Goal: Task Accomplishment & Management: Use online tool/utility

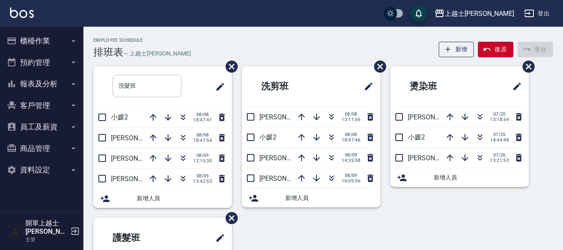
scroll to position [42, 0]
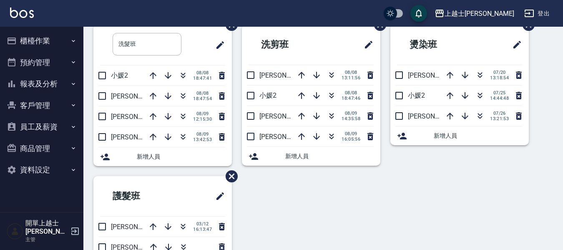
drag, startPoint x: 0, startPoint y: 0, endPoint x: 35, endPoint y: 40, distance: 53.2
click at [35, 40] on button "櫃檯作業" at bounding box center [41, 41] width 77 height 22
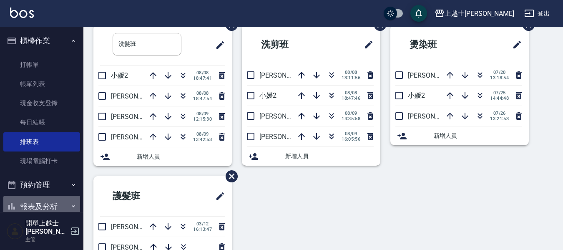
click at [44, 204] on button "報表及分析" at bounding box center [41, 207] width 77 height 22
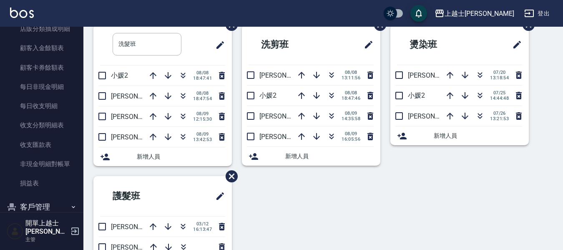
scroll to position [659, 0]
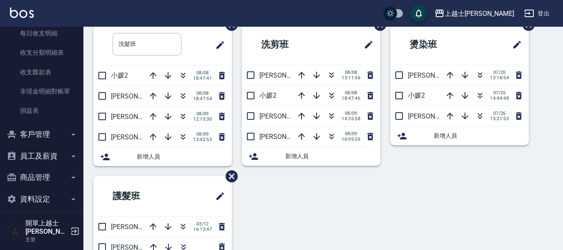
click at [45, 137] on button "客戶管理" at bounding box center [41, 134] width 77 height 22
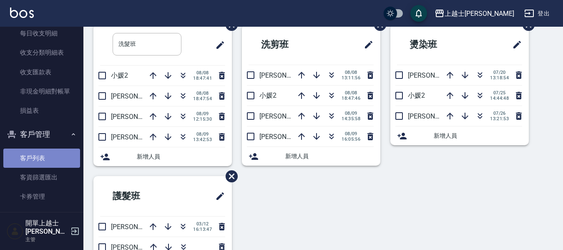
click at [45, 163] on link "客戶列表" at bounding box center [41, 158] width 77 height 19
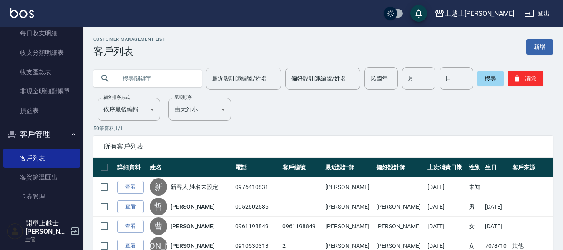
drag, startPoint x: 164, startPoint y: 68, endPoint x: 170, endPoint y: 88, distance: 21.0
click at [164, 75] on input "text" at bounding box center [156, 78] width 78 height 23
type input "怡"
click at [227, 82] on div "最近設計師編號/姓名 最近設計師編號/姓名" at bounding box center [243, 79] width 75 height 22
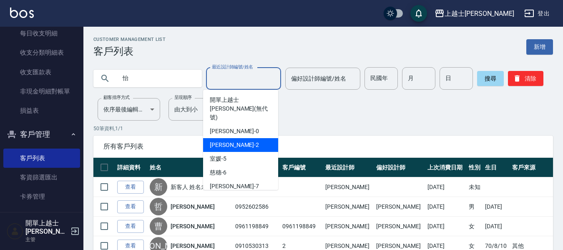
click at [222, 141] on span "小媛 -2" at bounding box center [234, 145] width 49 height 9
type input "小媛-2"
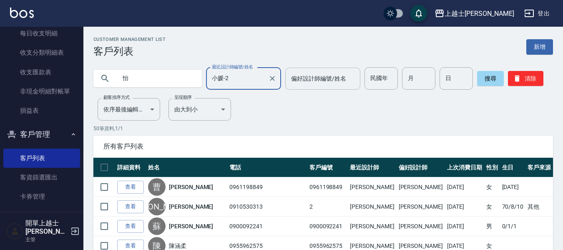
click at [310, 77] on div "偏好設計師編號/姓名 偏好設計師編號/姓名" at bounding box center [322, 79] width 75 height 22
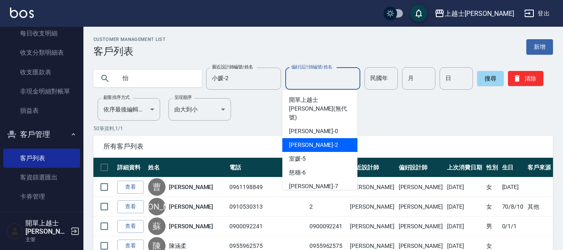
click at [310, 138] on div "小媛 -2" at bounding box center [319, 145] width 75 height 14
type input "小媛-2"
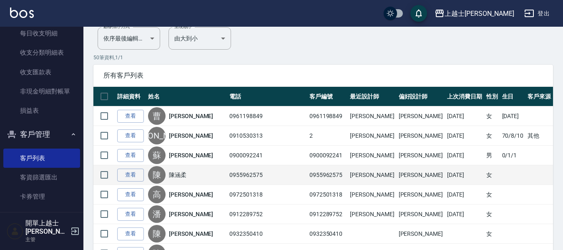
scroll to position [83, 0]
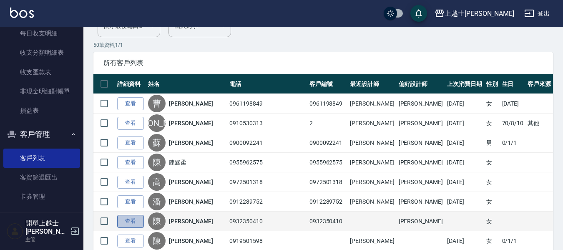
click at [122, 221] on link "查看" at bounding box center [130, 221] width 27 height 13
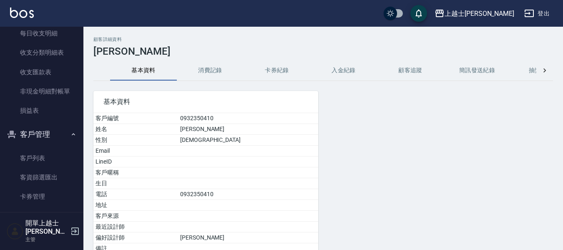
click at [221, 73] on button "消費記錄" at bounding box center [210, 70] width 67 height 20
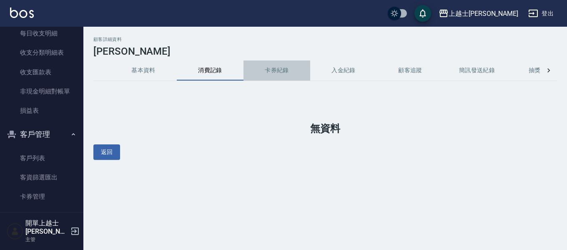
click at [275, 69] on button "卡券紀錄" at bounding box center [277, 70] width 67 height 20
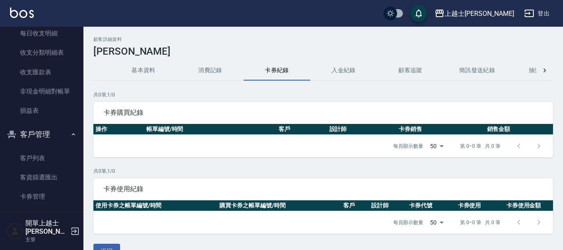
click at [135, 68] on button "基本資料" at bounding box center [143, 70] width 67 height 20
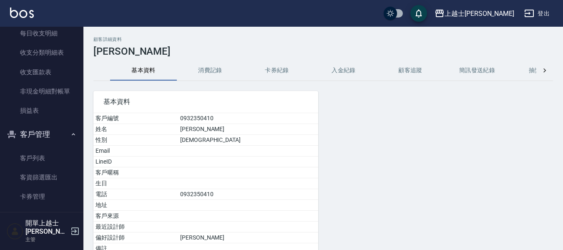
click at [219, 63] on button "消費記錄" at bounding box center [210, 70] width 67 height 20
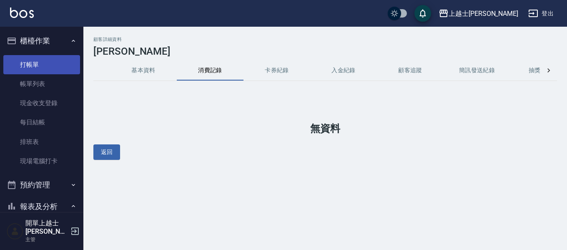
click at [34, 68] on link "打帳單" at bounding box center [41, 64] width 77 height 19
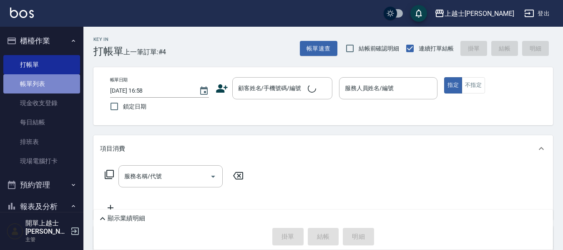
click at [43, 81] on link "帳單列表" at bounding box center [41, 83] width 77 height 19
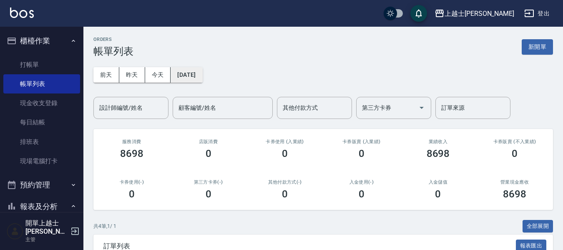
click at [184, 73] on button "2025/08/10" at bounding box center [187, 74] width 32 height 15
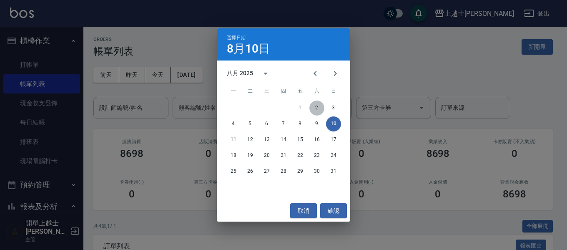
click at [315, 107] on button "2" at bounding box center [317, 108] width 15 height 15
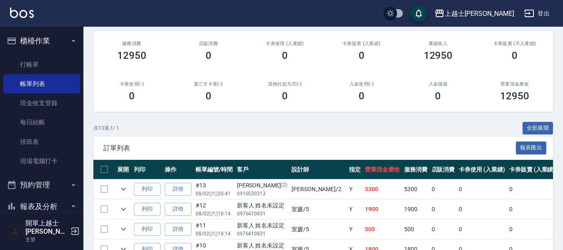
scroll to position [125, 0]
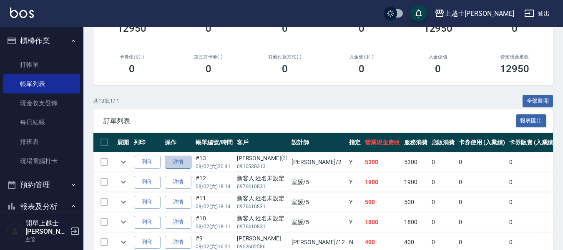
click at [182, 162] on link "詳情" at bounding box center [178, 162] width 27 height 13
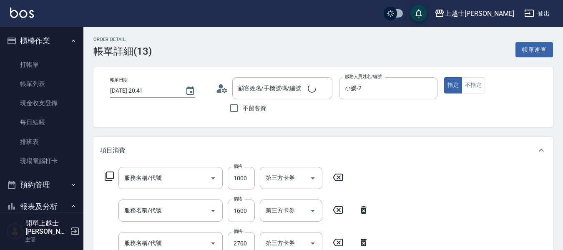
type input "2025/08/02 20:41"
type input "小媛-2"
type input "舒媛/0910530313/2"
type input "髮質還原修護霜(503)"
type input "基本染髮(401)"
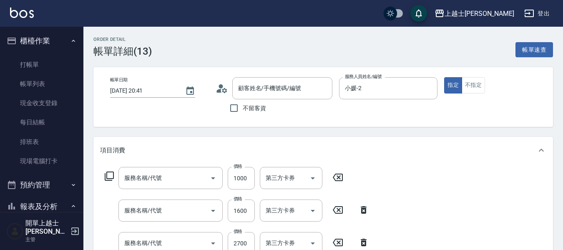
type input "溫朔燙(307)"
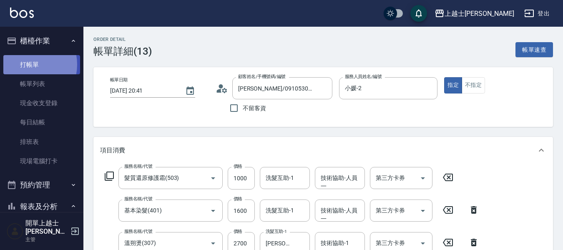
click at [28, 64] on link "打帳單" at bounding box center [41, 64] width 77 height 19
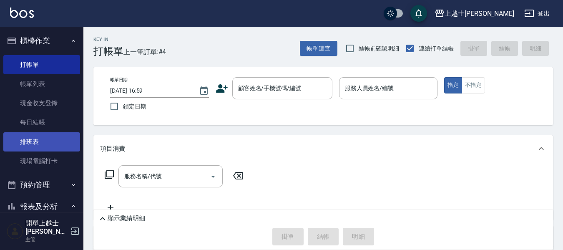
click at [29, 142] on link "排班表" at bounding box center [41, 141] width 77 height 19
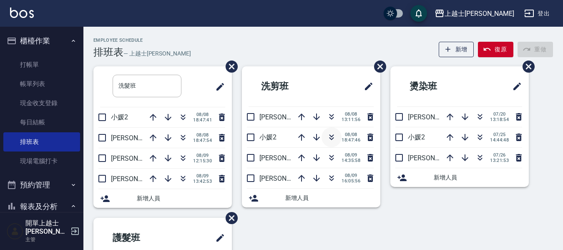
click at [330, 138] on icon "button" at bounding box center [332, 137] width 10 height 10
click at [186, 115] on icon "button" at bounding box center [183, 117] width 10 height 10
click at [334, 139] on icon "button" at bounding box center [332, 137] width 10 height 10
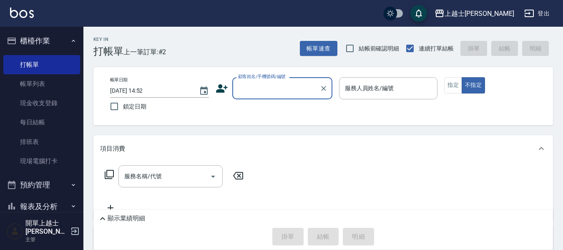
scroll to position [42, 0]
